Goal: Book appointment/travel/reservation

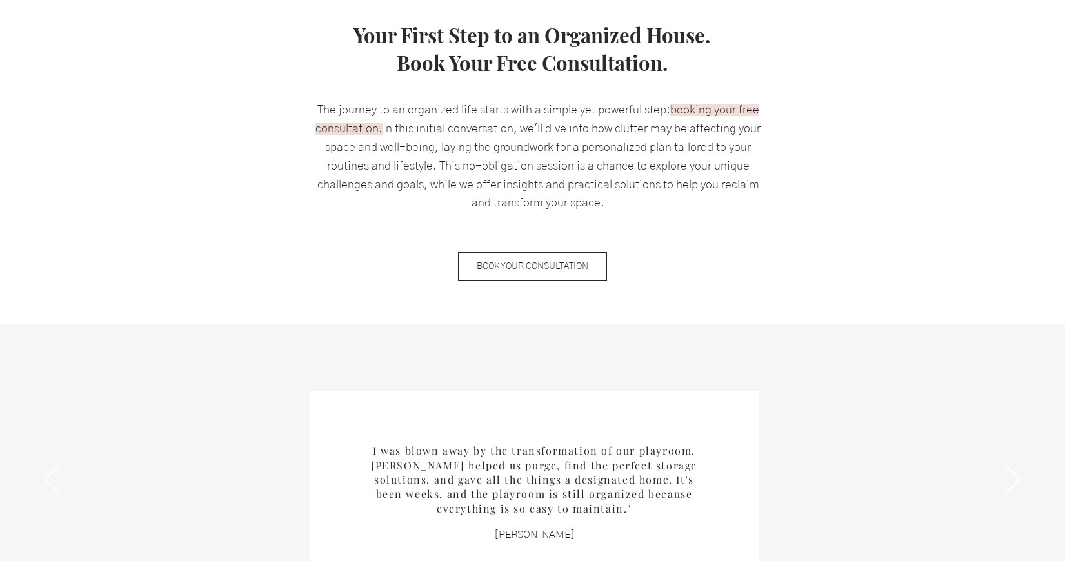
scroll to position [1323, 0]
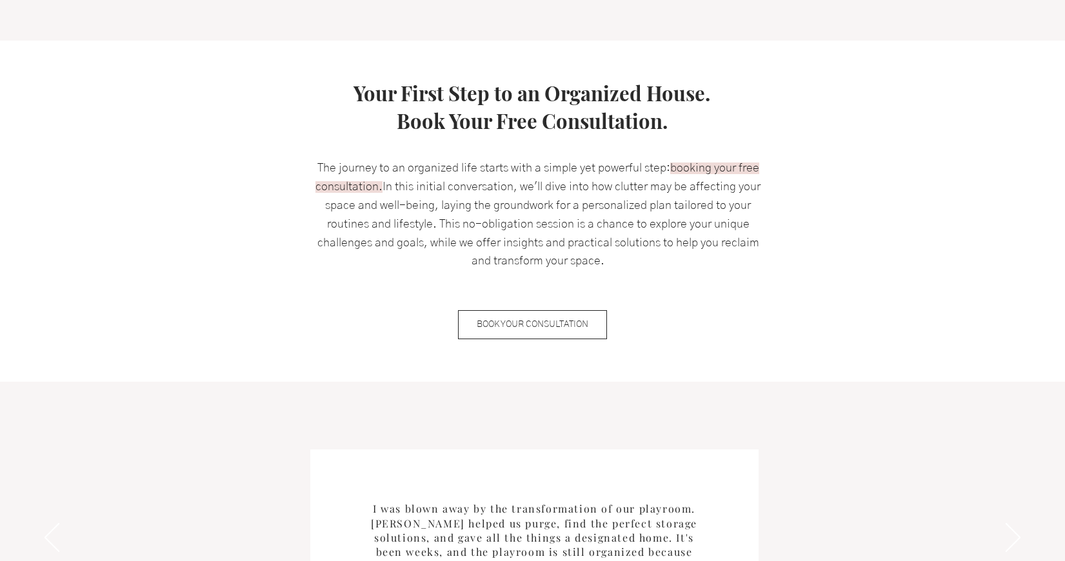
click at [376, 80] on link "Your First Step to an Organized House. Book Your Free Consultation." at bounding box center [531, 106] width 357 height 55
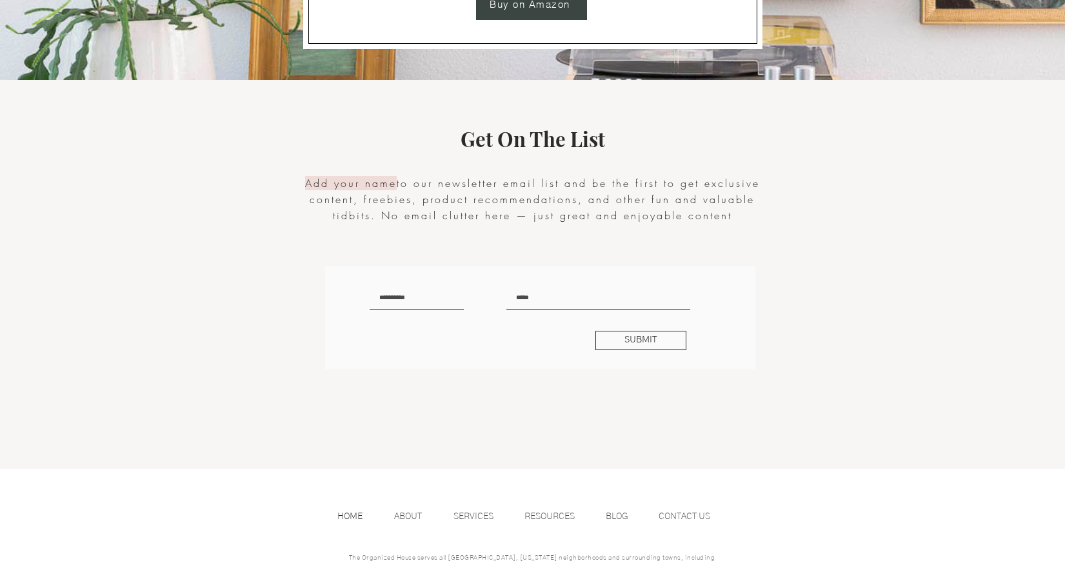
scroll to position [2651, 0]
